Goal: Use online tool/utility: Utilize a website feature to perform a specific function

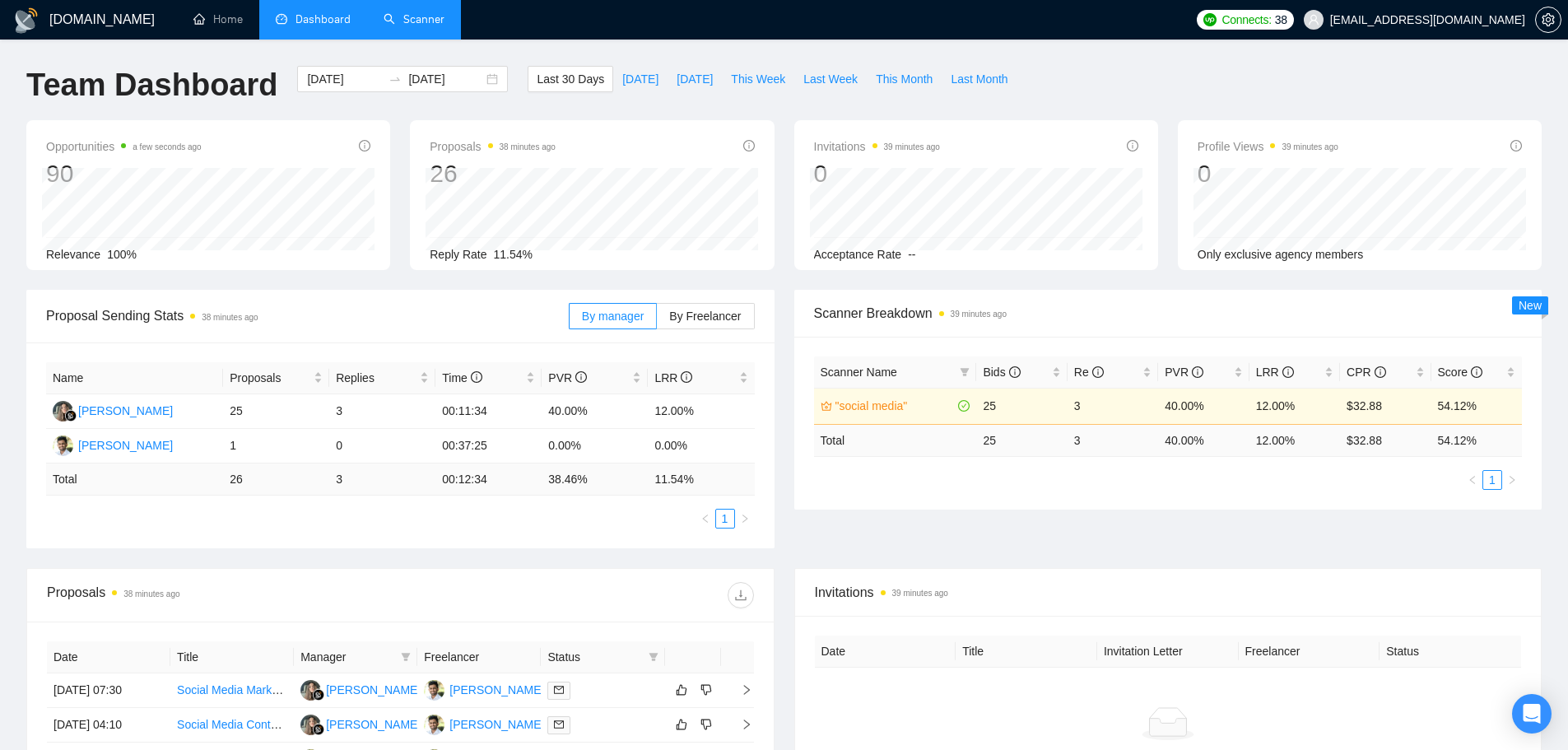
click at [397, 17] on link "Scanner" at bounding box center [413, 18] width 61 height 14
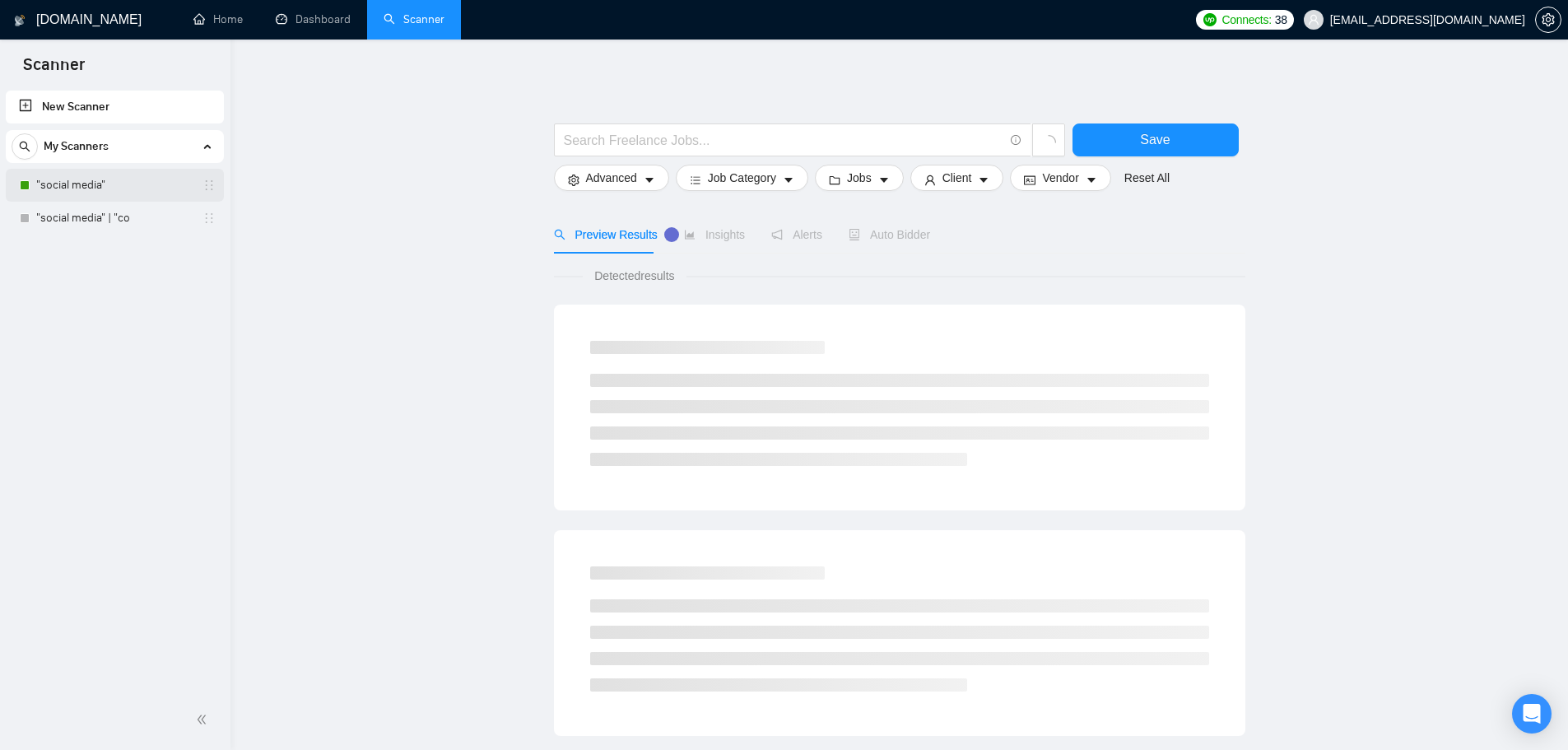
click at [107, 179] on link ""social media"" at bounding box center [114, 186] width 156 height 33
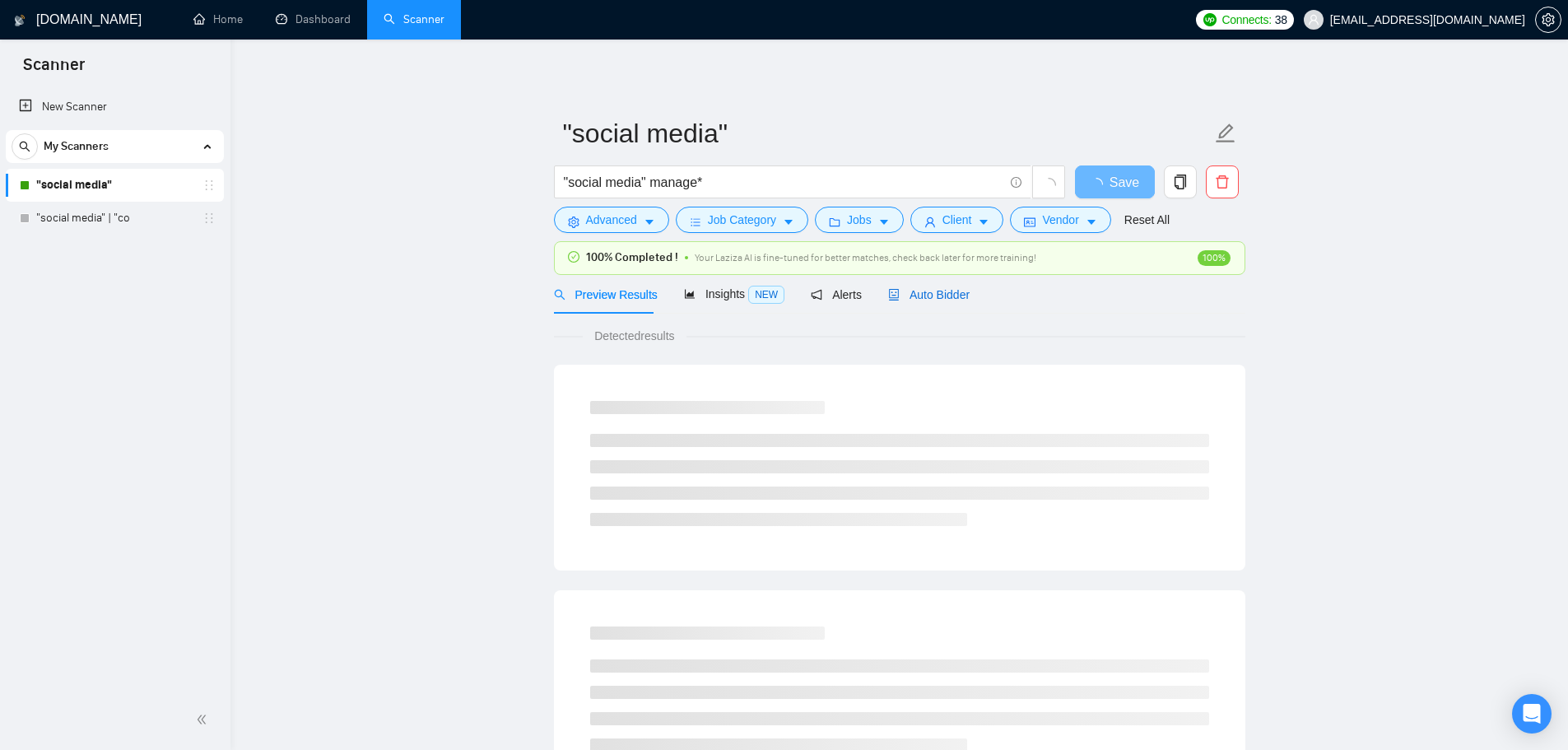
click at [939, 299] on span "Auto Bidder" at bounding box center [929, 295] width 82 height 13
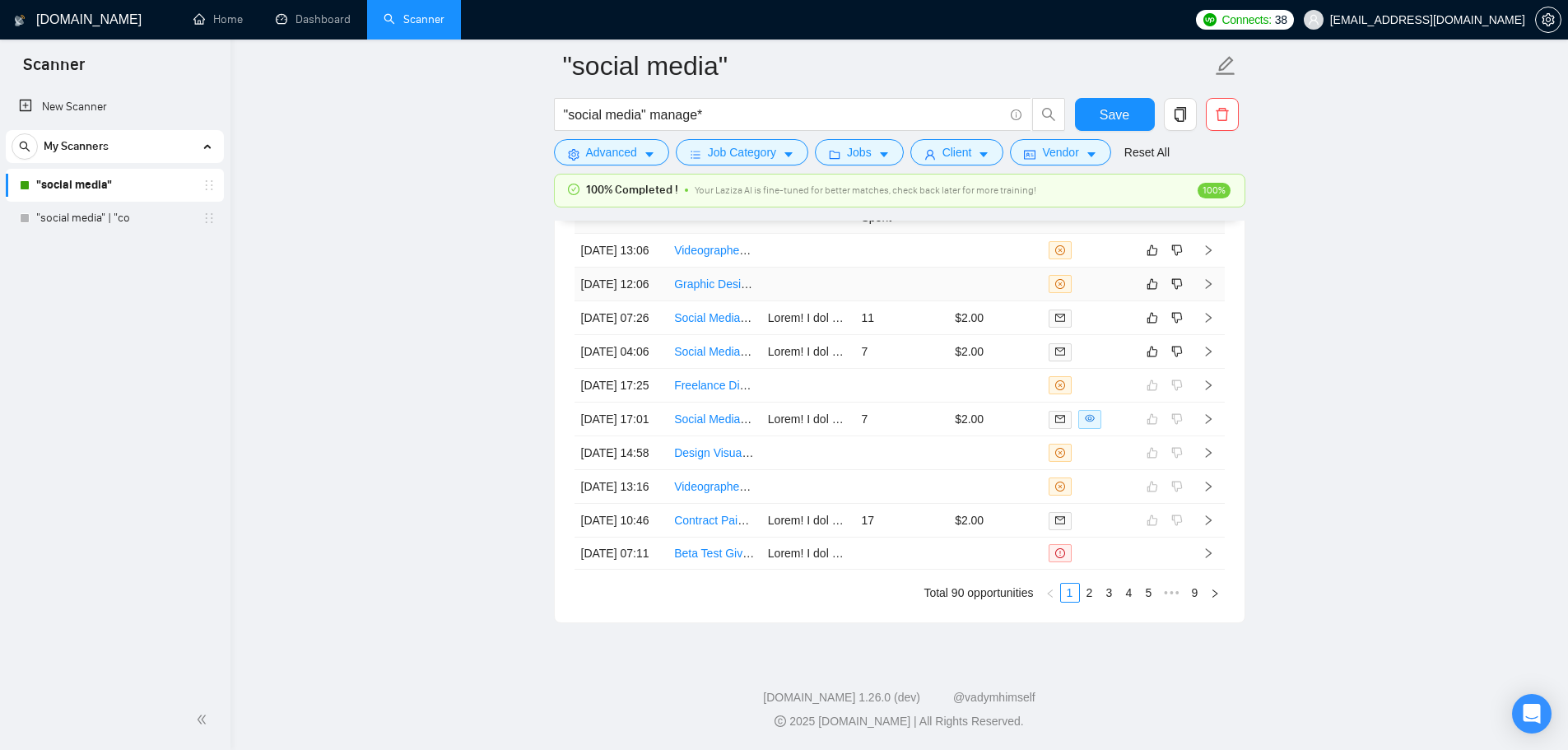
scroll to position [4286, 0]
